Goal: Task Accomplishment & Management: Complete application form

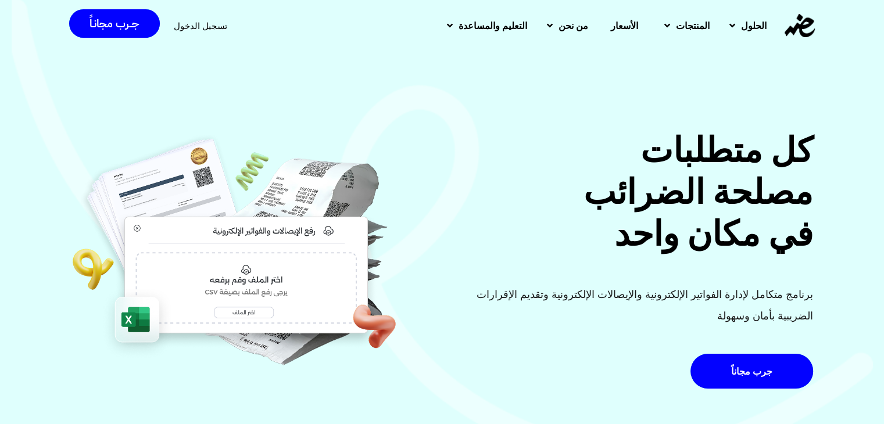
drag, startPoint x: 191, startPoint y: 25, endPoint x: 228, endPoint y: 34, distance: 37.8
click at [191, 25] on span "تسجيل الدخول" at bounding box center [200, 26] width 53 height 9
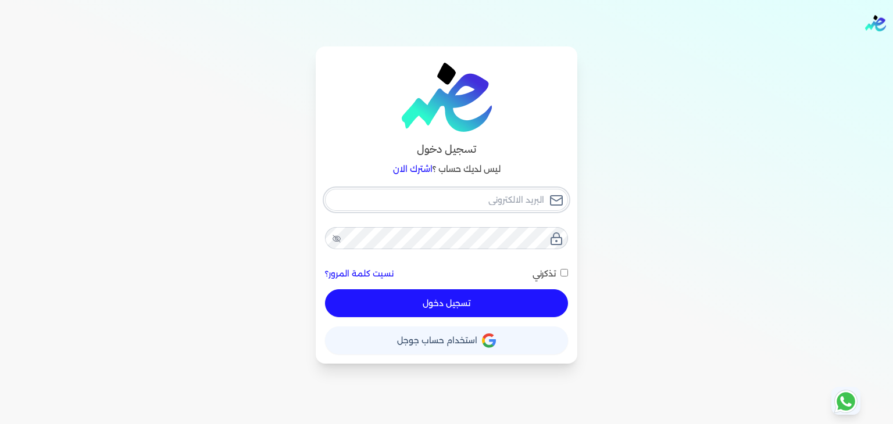
type input "[EMAIL_ADDRESS][DOMAIN_NAME]"
click at [540, 311] on button "تسجيل دخول" at bounding box center [446, 304] width 243 height 28
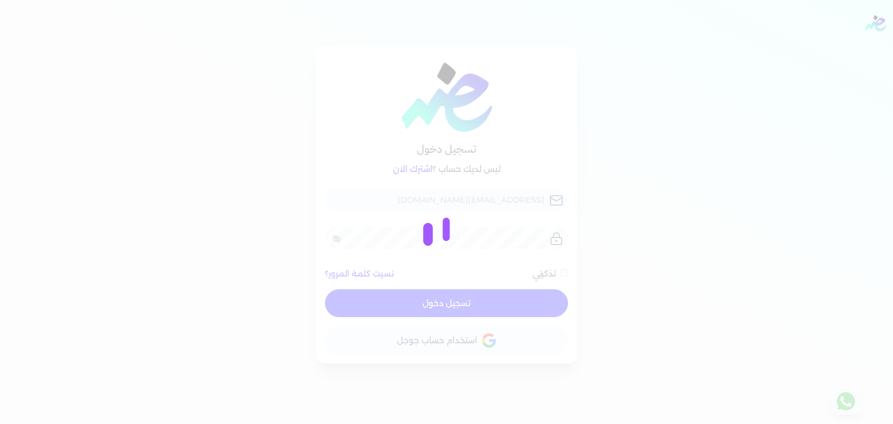
checkbox input "false"
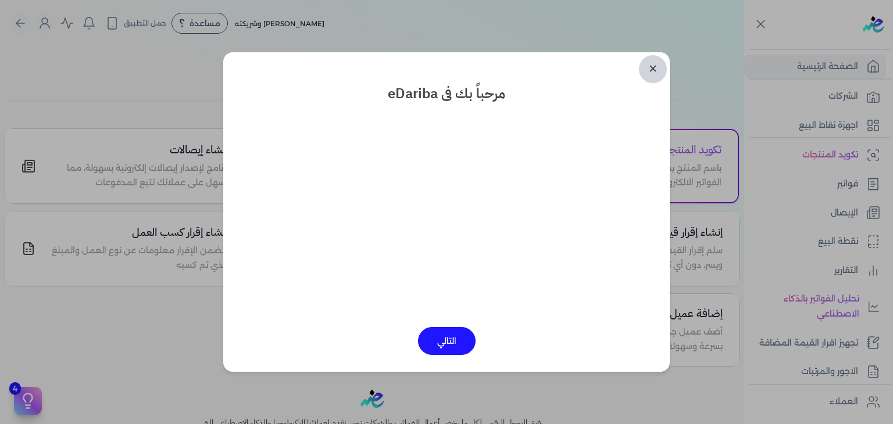
click at [655, 69] on link "✕" at bounding box center [653, 69] width 28 height 28
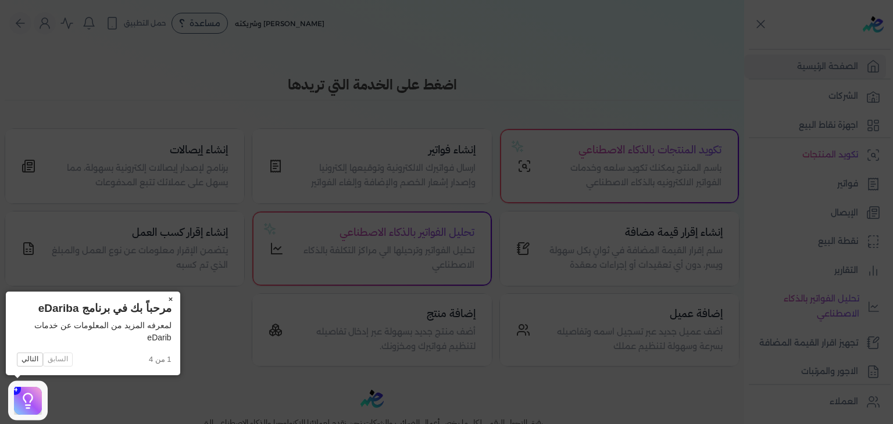
click at [167, 301] on button "×" at bounding box center [171, 300] width 19 height 16
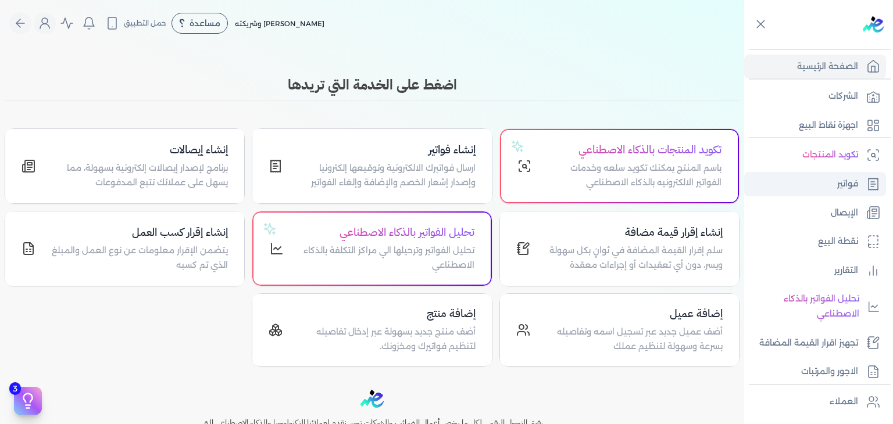
click at [841, 189] on p "فواتير" at bounding box center [847, 184] width 21 height 15
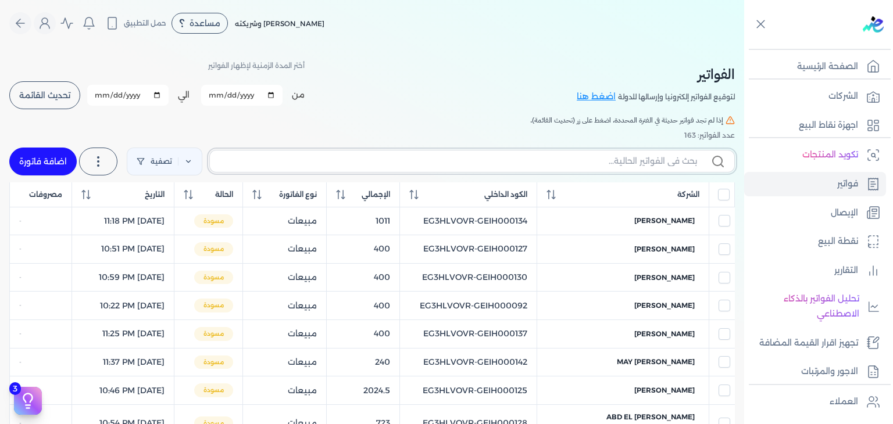
click at [597, 166] on input "text" at bounding box center [458, 161] width 478 height 12
paste input "EG3HLVOVR-GEIH000151"
type input "EG3HLVOVR-GEIH000151"
checkbox input "false"
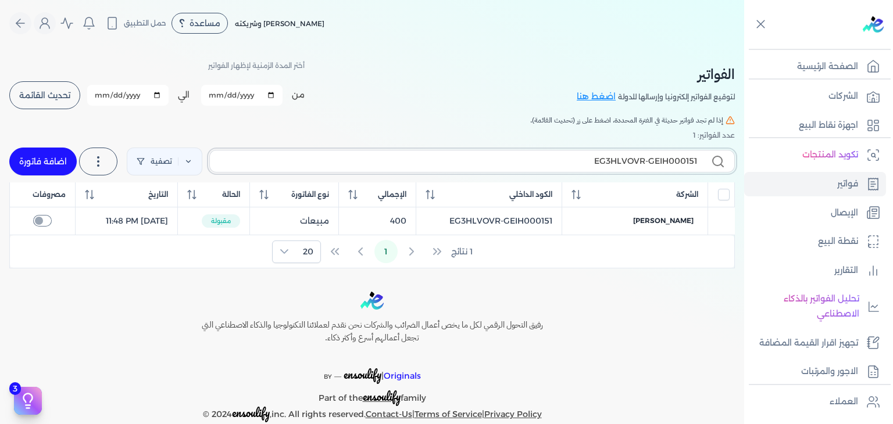
type input "EG3HLVOVR-GEIH00015"
checkbox input "false"
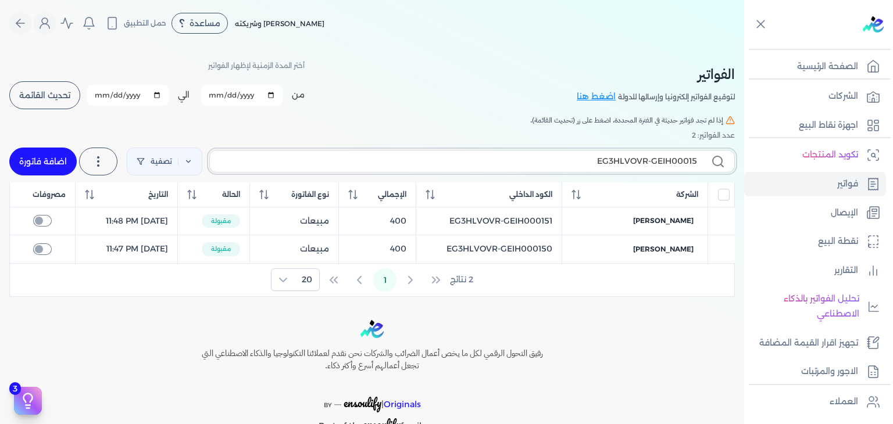
type input "EG3HLVOVR-GEIH000152"
checkbox input "false"
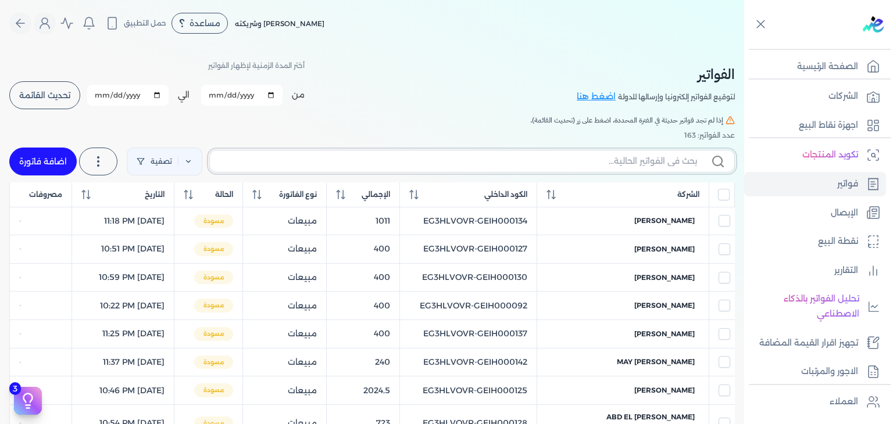
checkbox input "false"
click at [419, 197] on icon at bounding box center [413, 194] width 9 height 9
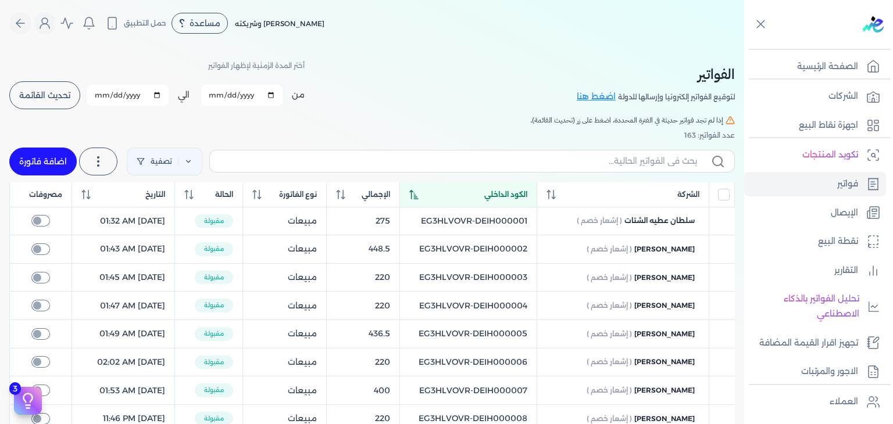
click at [419, 198] on icon at bounding box center [413, 194] width 9 height 9
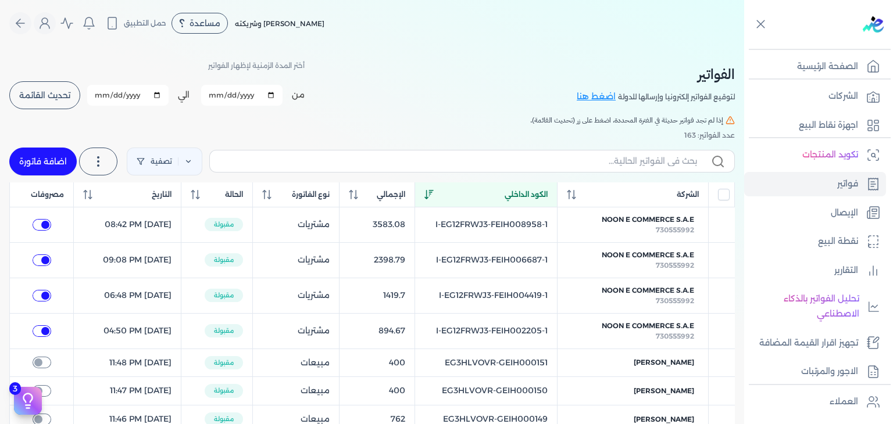
click at [53, 148] on link "اضافة فاتورة" at bounding box center [42, 162] width 67 height 28
select select "EGP"
select select "B"
select select "EGS"
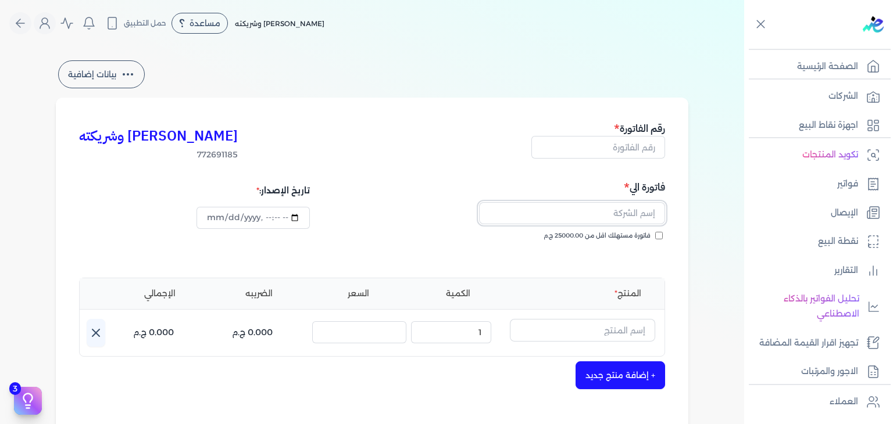
click at [591, 211] on input "text" at bounding box center [572, 213] width 186 height 22
click at [633, 131] on h5 "رقم الفاتورة" at bounding box center [598, 128] width 134 height 15
click at [633, 135] on h5 "رقم الفاتورة" at bounding box center [598, 128] width 134 height 15
click at [629, 145] on input "text" at bounding box center [598, 147] width 134 height 22
paste input "EG3HLVOVR-GEIH000152"
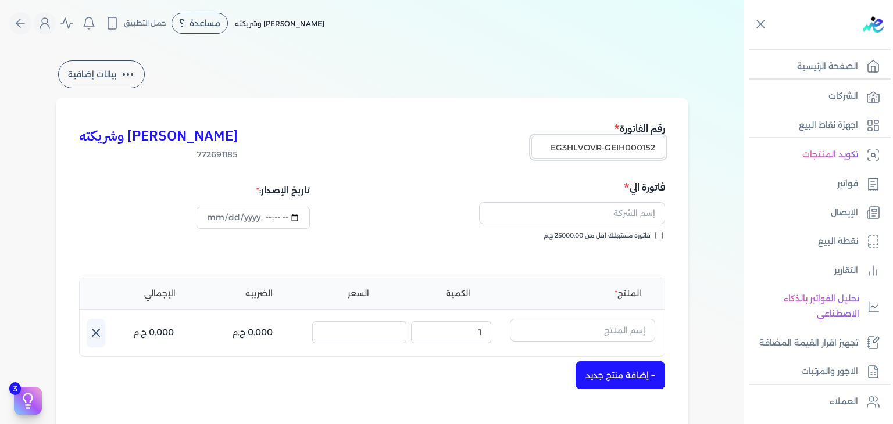
scroll to position [0, -1]
type input "EG3HLVOVR-GEIH000152"
click at [661, 235] on input "فاتورة مستهلك اقل من 25000.00 ج.م" at bounding box center [659, 236] width 8 height 8
checkbox input "true"
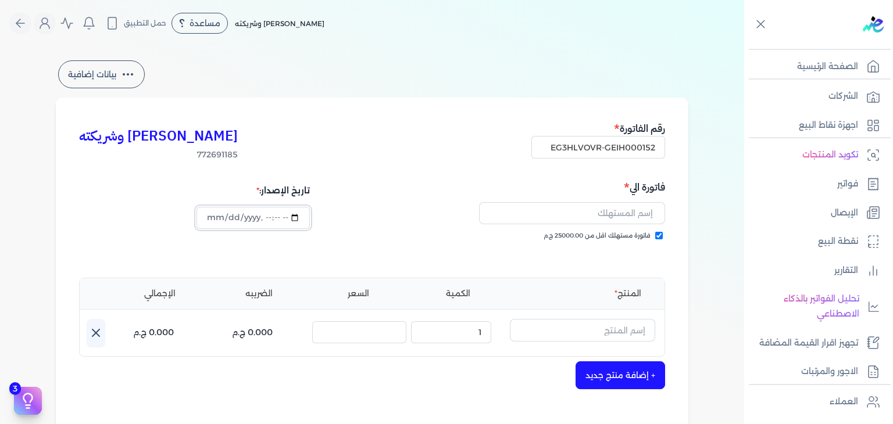
click at [216, 220] on input "datetime-local" at bounding box center [253, 218] width 113 height 22
type input "[DATE]T12:12:19"
click at [573, 327] on input "text" at bounding box center [582, 330] width 145 height 22
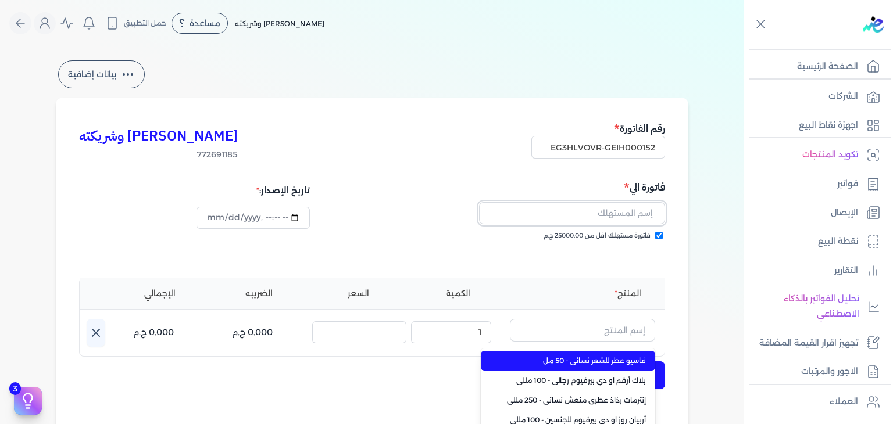
click at [633, 209] on input "text" at bounding box center [572, 213] width 186 height 22
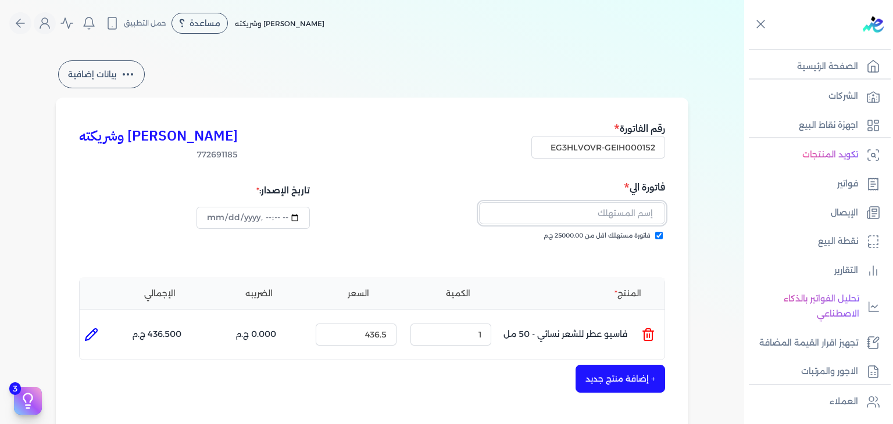
paste input "[PERSON_NAME] [PERSON_NAME]"
type input "[PERSON_NAME] [PERSON_NAME]"
click at [654, 338] on icon at bounding box center [648, 335] width 14 height 14
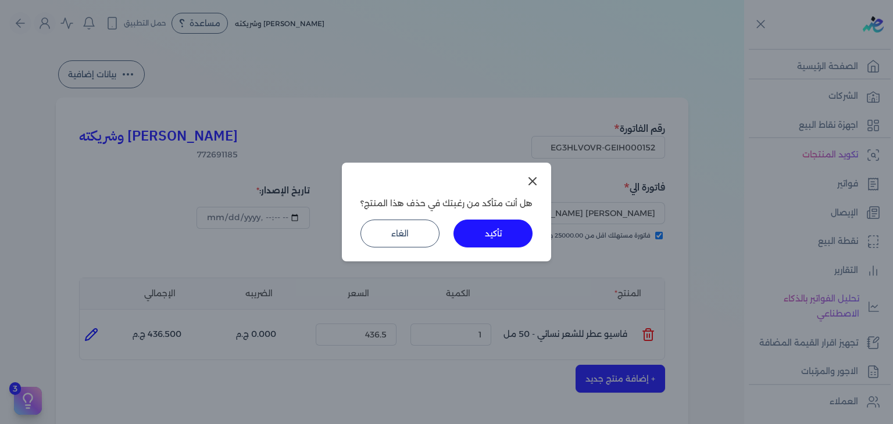
drag, startPoint x: 492, startPoint y: 238, endPoint x: 588, endPoint y: 297, distance: 113.0
click at [493, 238] on button "تأكيد" at bounding box center [493, 234] width 79 height 28
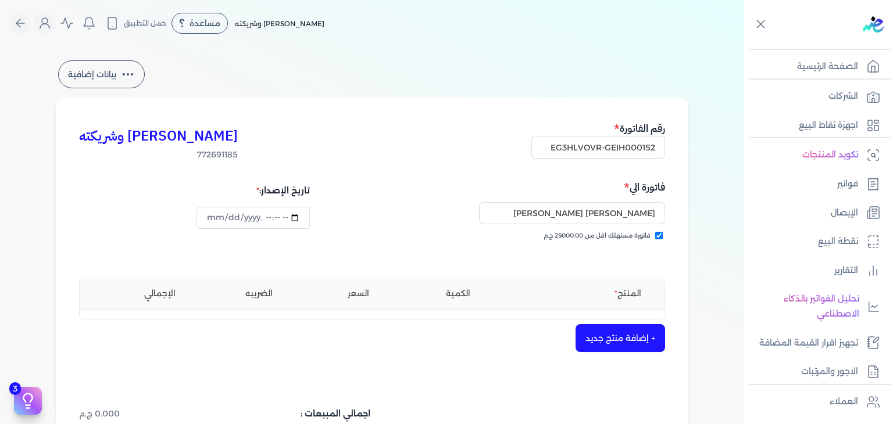
click at [633, 340] on button "+ إضافة منتج جديد" at bounding box center [621, 338] width 90 height 28
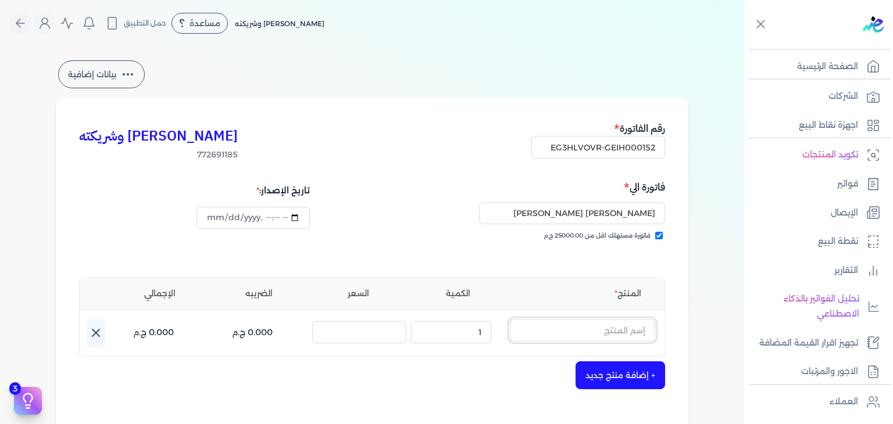
click at [628, 326] on input "text" at bounding box center [582, 330] width 145 height 22
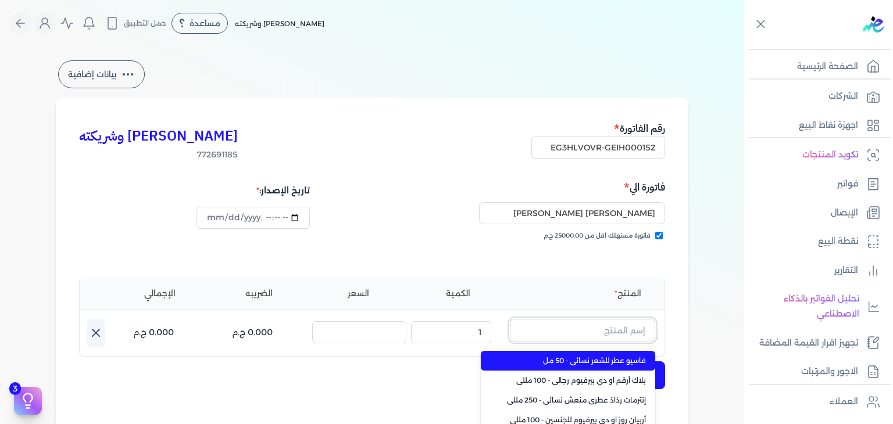
paste input "أبيض مسك"
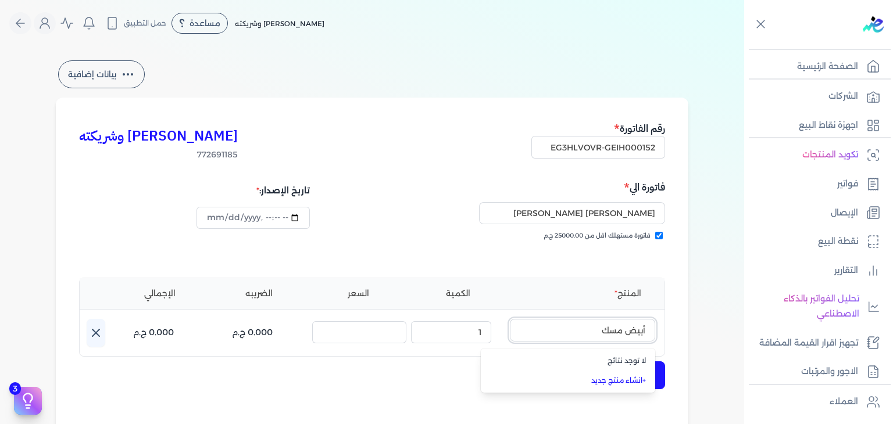
type input "أبيض مسك"
